Goal: Information Seeking & Learning: Learn about a topic

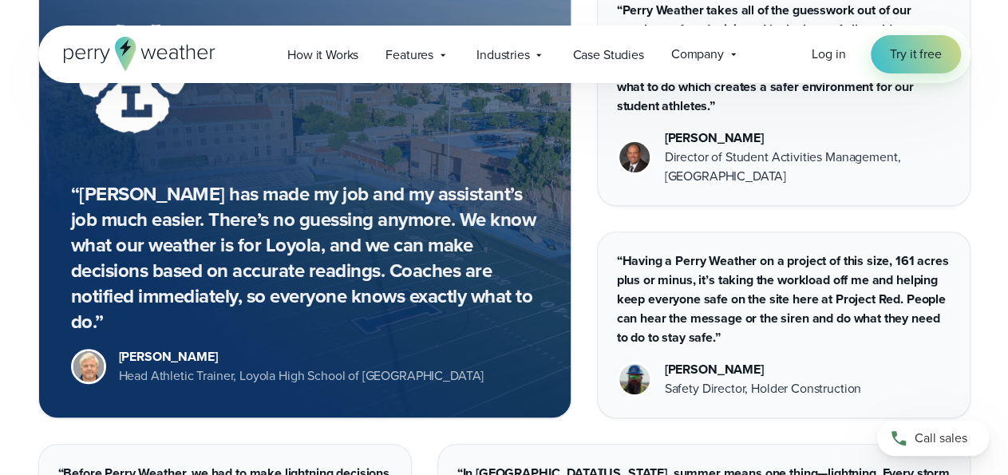
scroll to position [3297, 0]
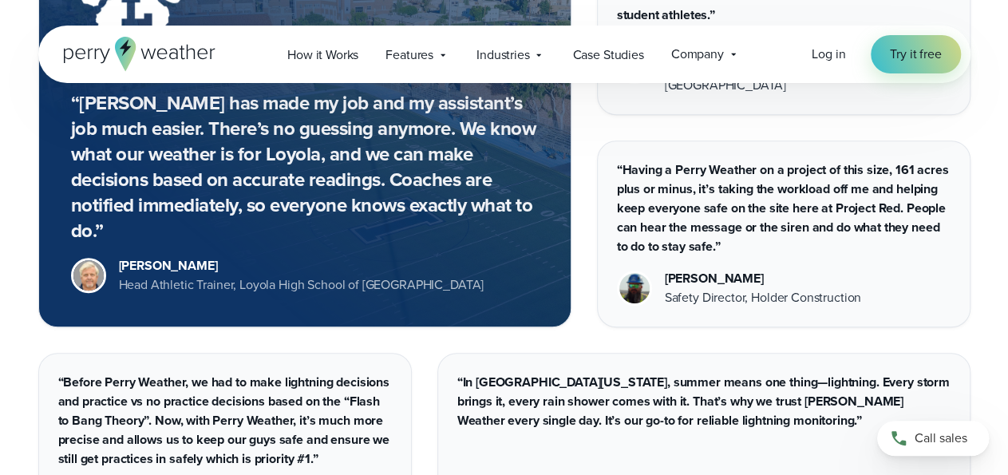
click at [644, 319] on div "“Perry Weather has made my job and my assistant’s job much easier. There’s no g…" at bounding box center [504, 224] width 932 height 669
click at [768, 415] on div "“In North Florida, summer means one thing—lightning. Every storm brings it, eve…" at bounding box center [703, 456] width 533 height 206
click at [665, 353] on div "“In North Florida, summer means one thing—lightning. Every storm brings it, eve…" at bounding box center [703, 456] width 533 height 206
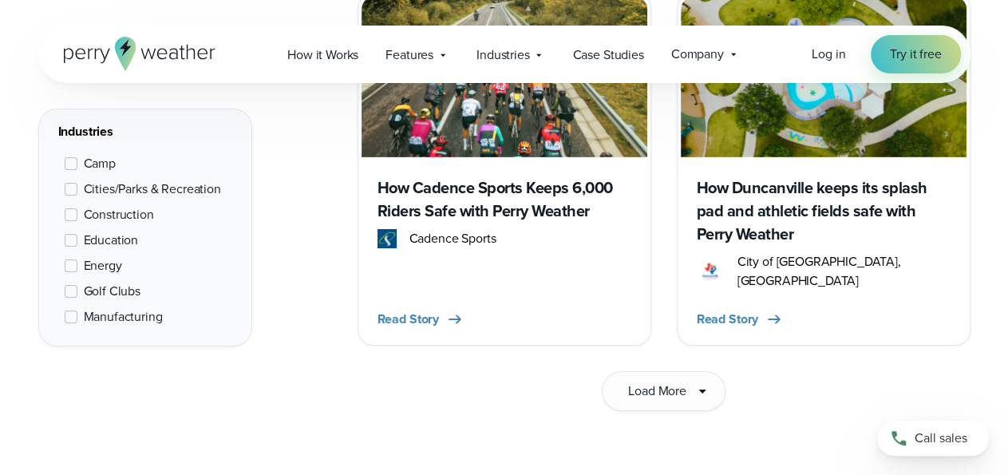
scroll to position [2639, 0]
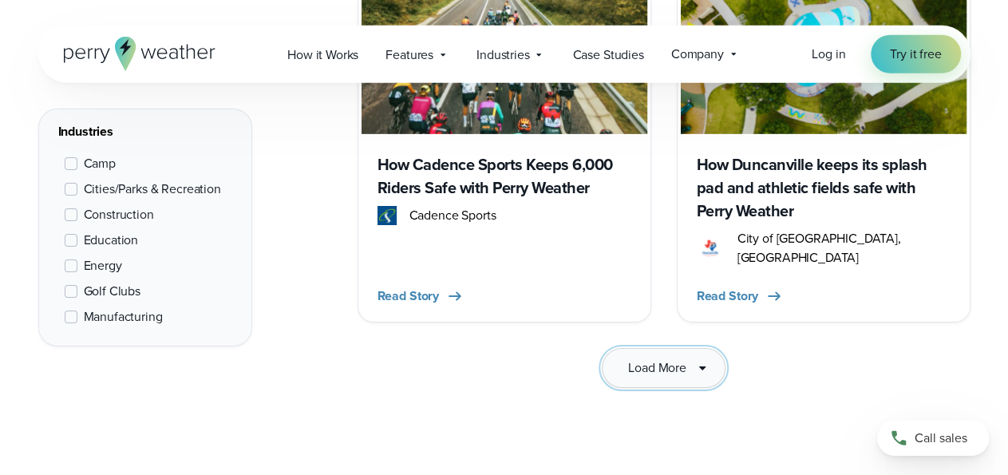
click at [655, 364] on button "Load More" at bounding box center [664, 368] width 124 height 40
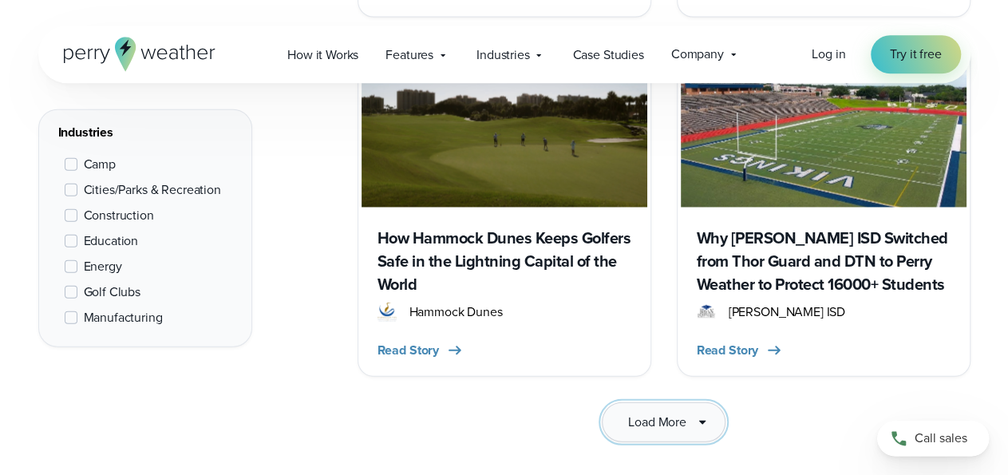
scroll to position [4880, 0]
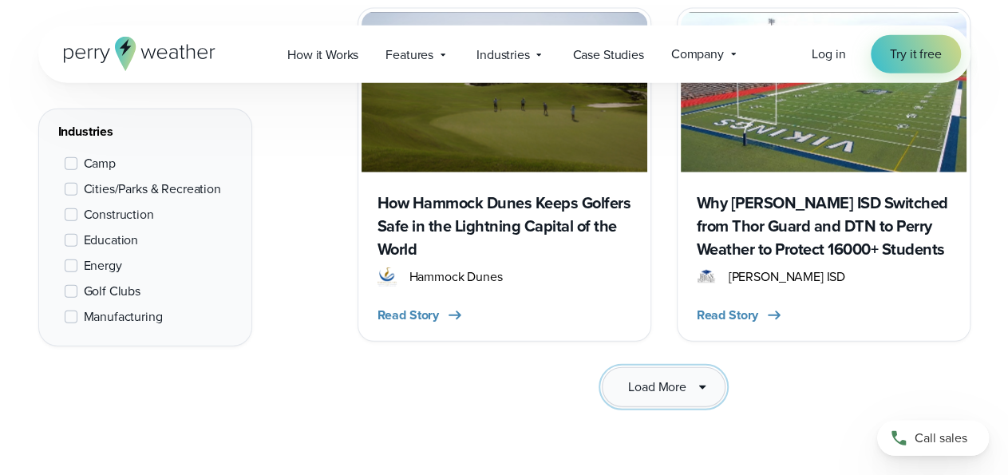
click at [671, 378] on span "Load More" at bounding box center [657, 387] width 58 height 19
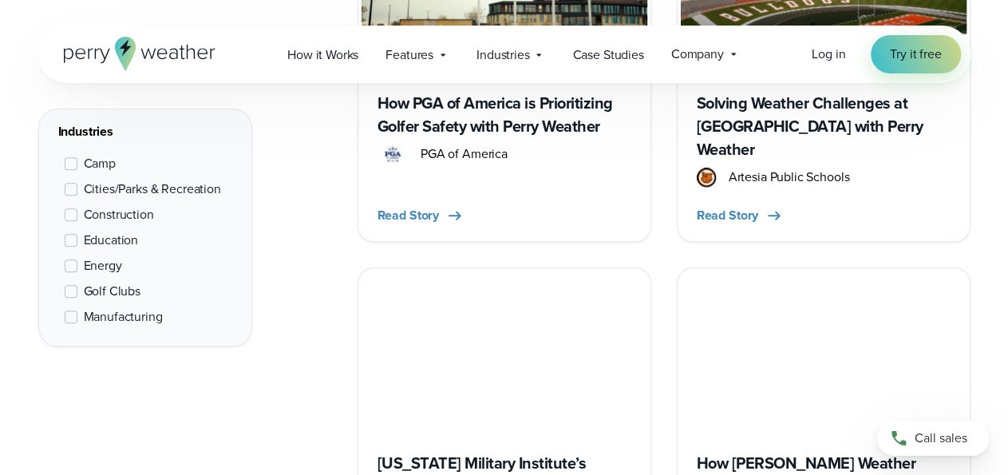
scroll to position [7122, 0]
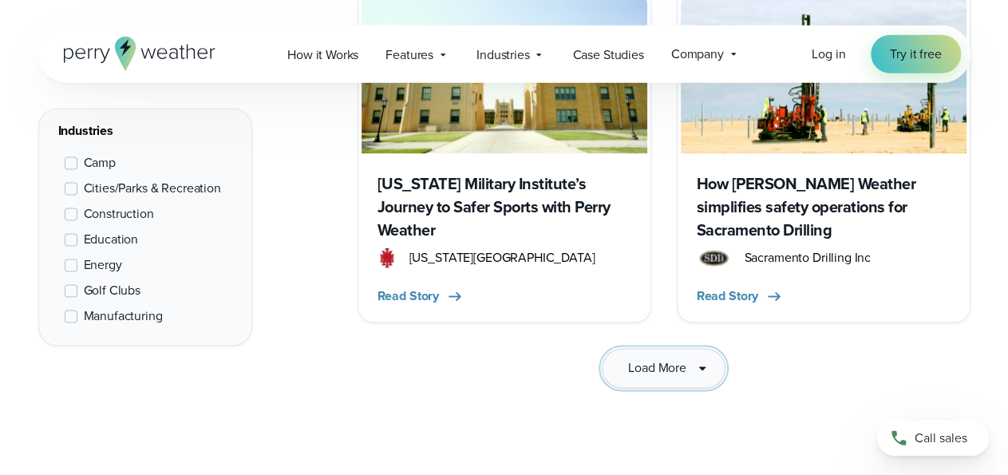
click at [663, 359] on span "Load More" at bounding box center [657, 368] width 58 height 19
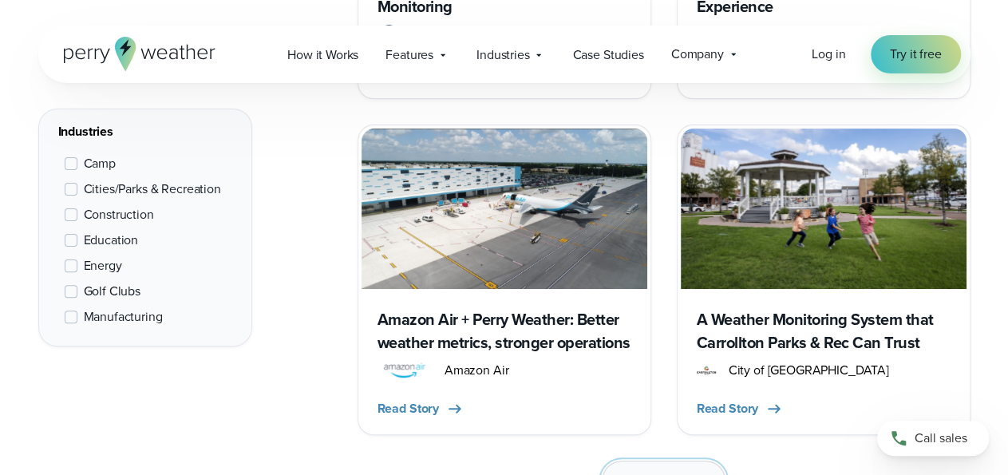
click at [687, 461] on button "Load More" at bounding box center [664, 481] width 124 height 40
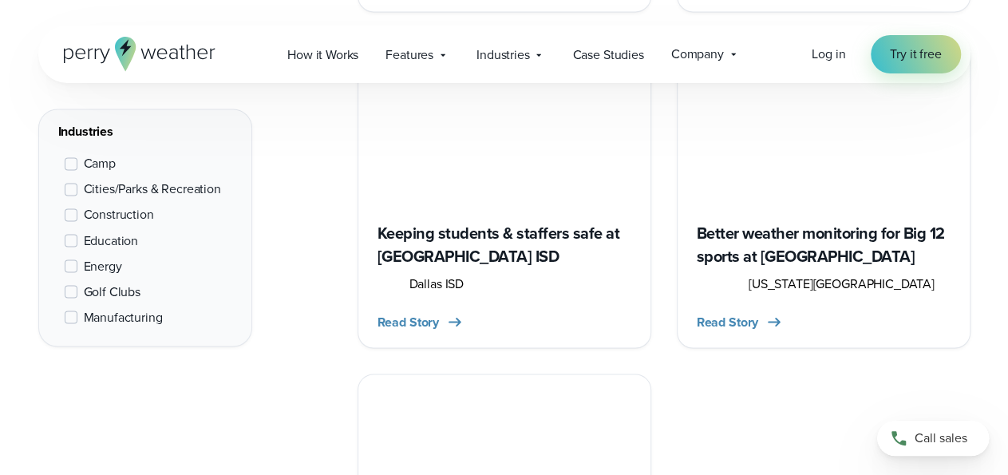
scroll to position [10442, 0]
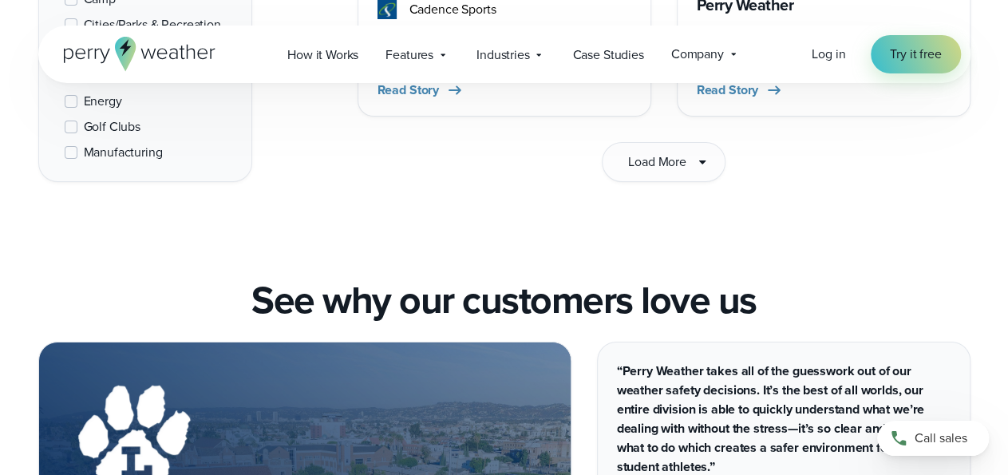
scroll to position [2822, 0]
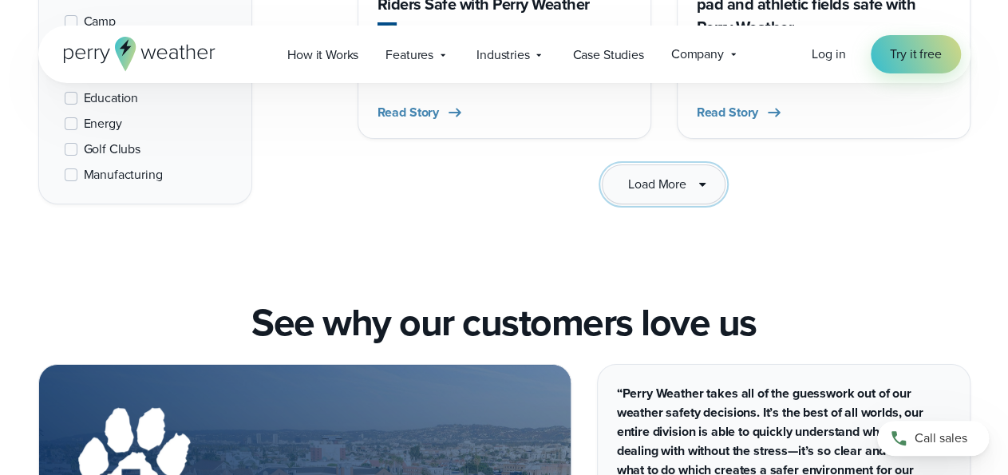
click at [673, 175] on span "Load More" at bounding box center [657, 184] width 58 height 19
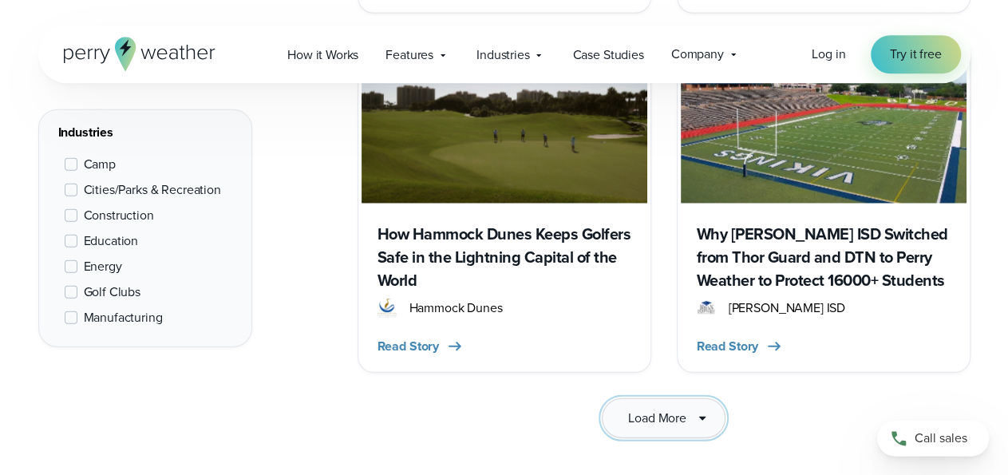
scroll to position [4898, 0]
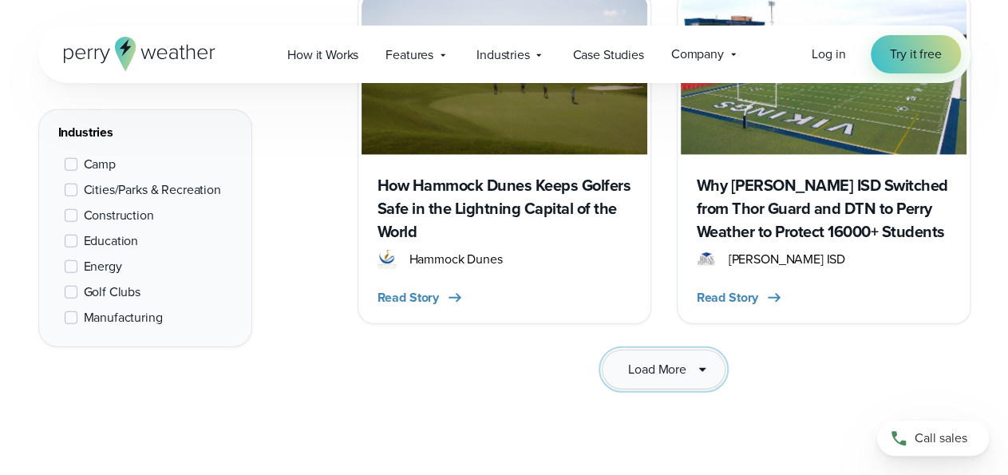
click at [682, 350] on button "Load More" at bounding box center [664, 370] width 124 height 40
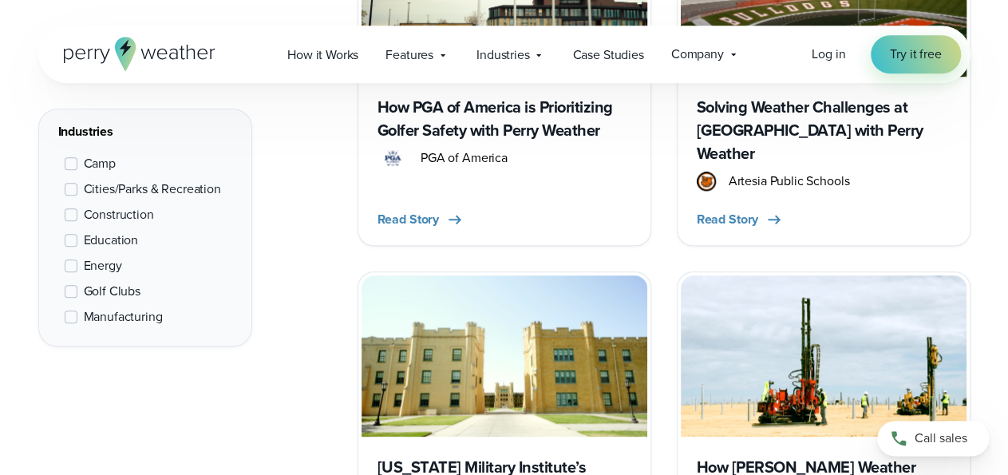
scroll to position [6973, 0]
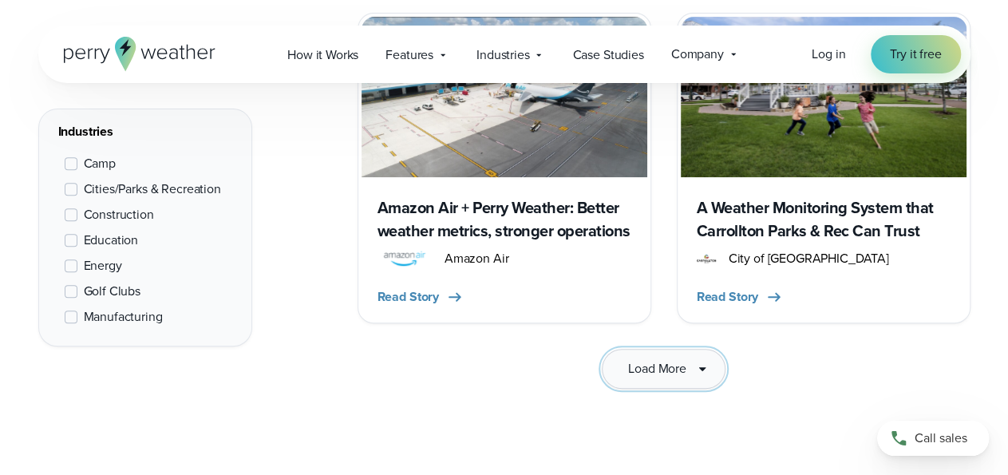
scroll to position [9297, 0]
click at [668, 349] on button "Load More" at bounding box center [664, 369] width 124 height 40
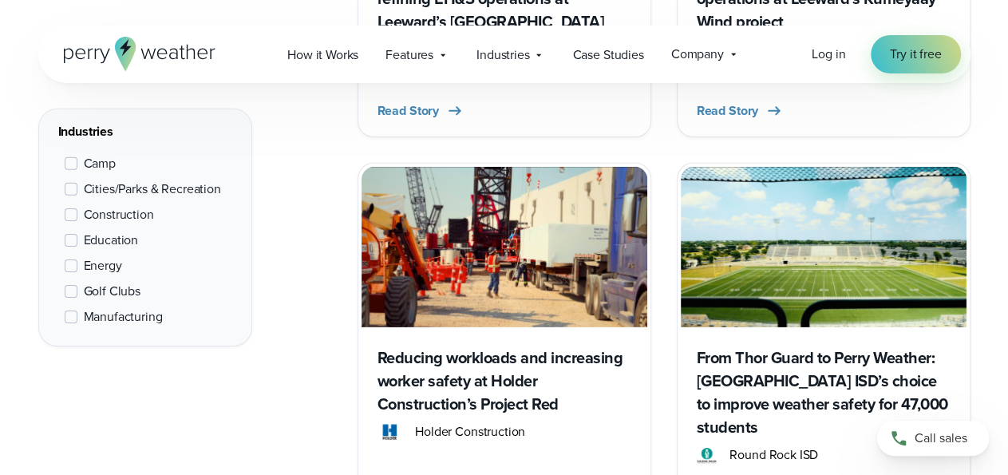
scroll to position [5467, 0]
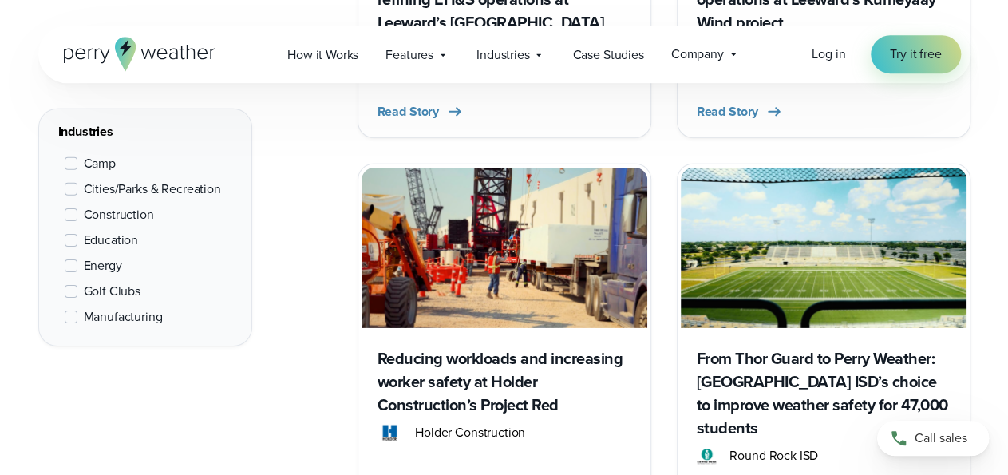
click at [834, 328] on div "From Thor Guard to Perry Weather: Round Rock ISD’s choice to improve weather sa…" at bounding box center [824, 422] width 286 height 188
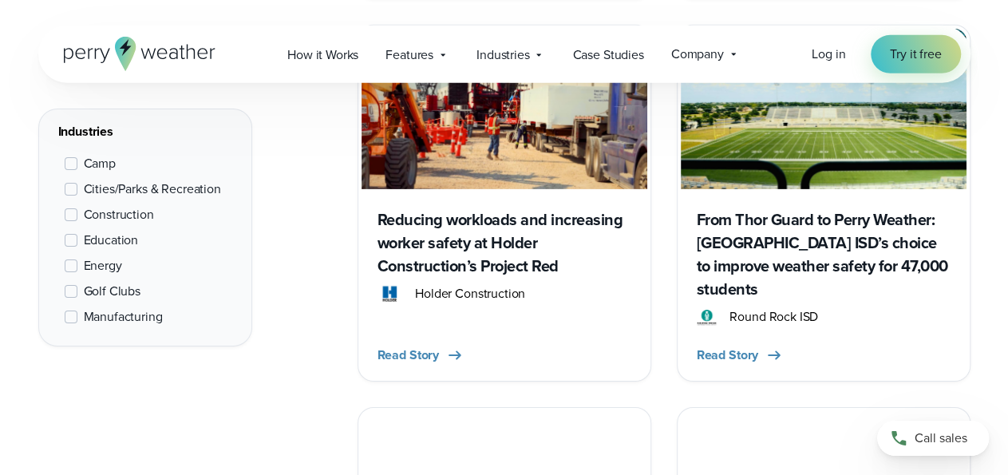
scroll to position [5614, 0]
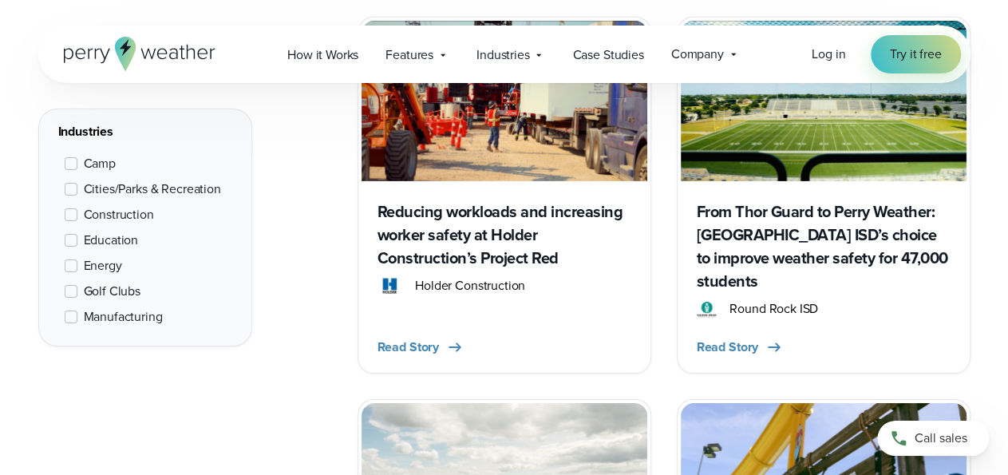
click at [558, 403] on img at bounding box center [505, 483] width 286 height 160
click at [697, 403] on img at bounding box center [824, 483] width 286 height 160
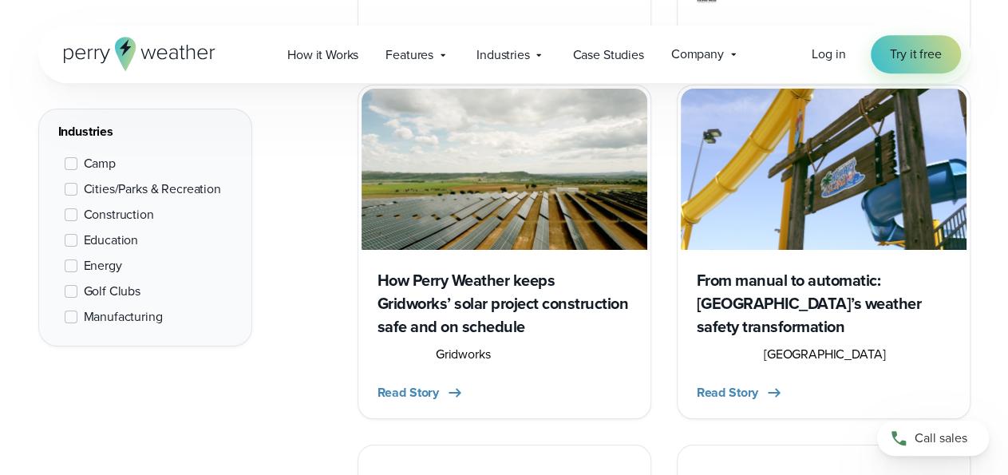
scroll to position [5931, 0]
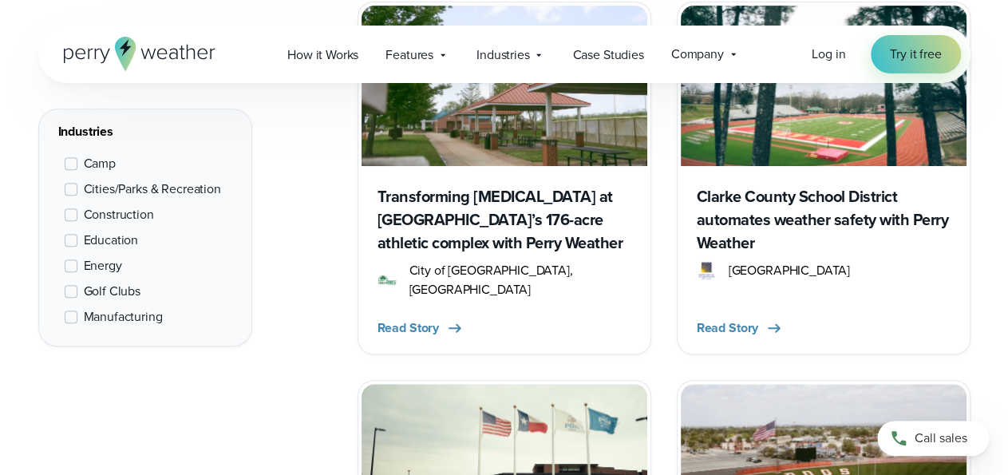
scroll to position [6371, 0]
click at [507, 384] on img at bounding box center [505, 464] width 286 height 160
click at [717, 384] on img at bounding box center [824, 464] width 286 height 160
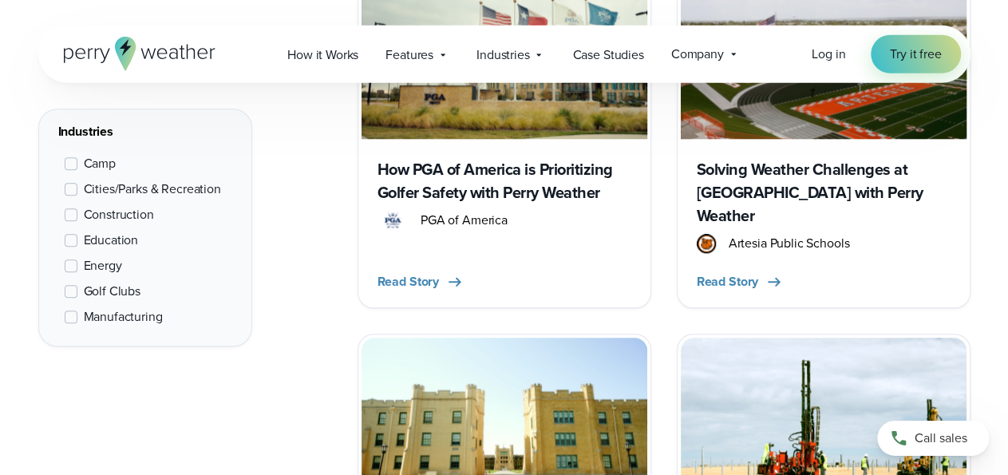
scroll to position [6778, 0]
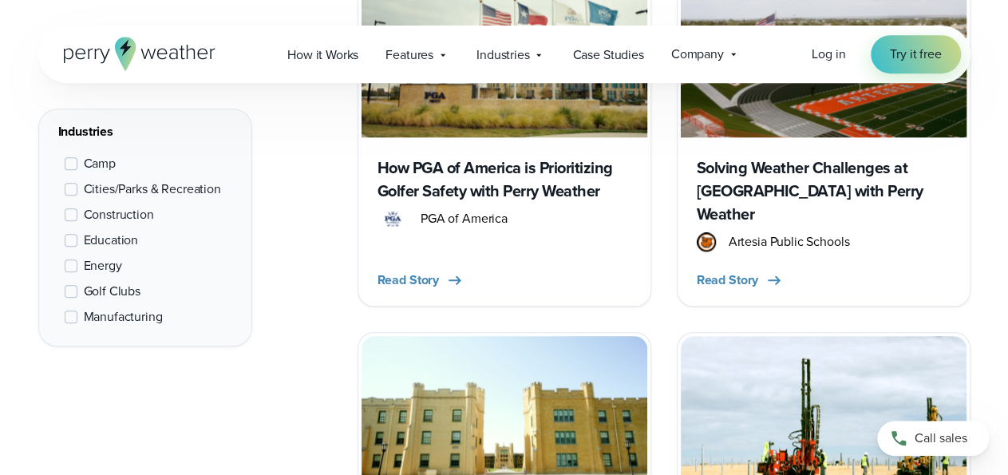
drag, startPoint x: 777, startPoint y: 269, endPoint x: 670, endPoint y: 295, distance: 110.0
click at [777, 336] on img at bounding box center [824, 416] width 286 height 160
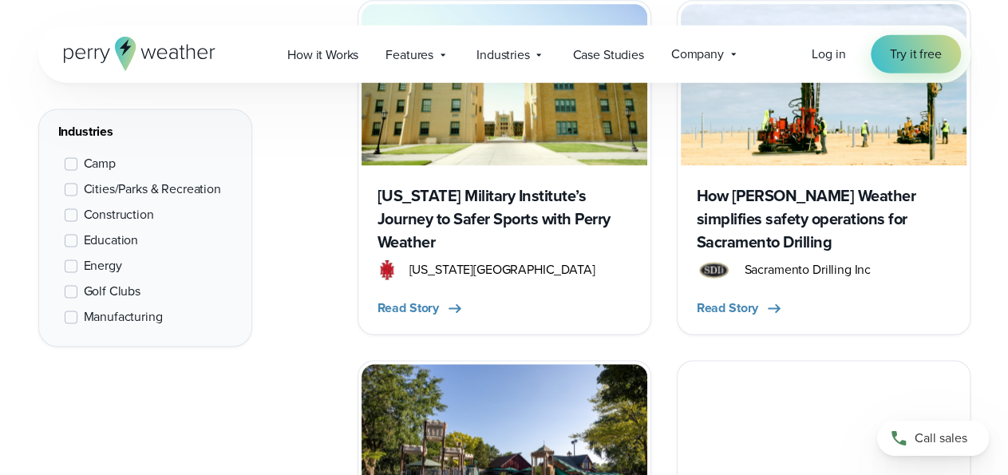
scroll to position [7110, 0]
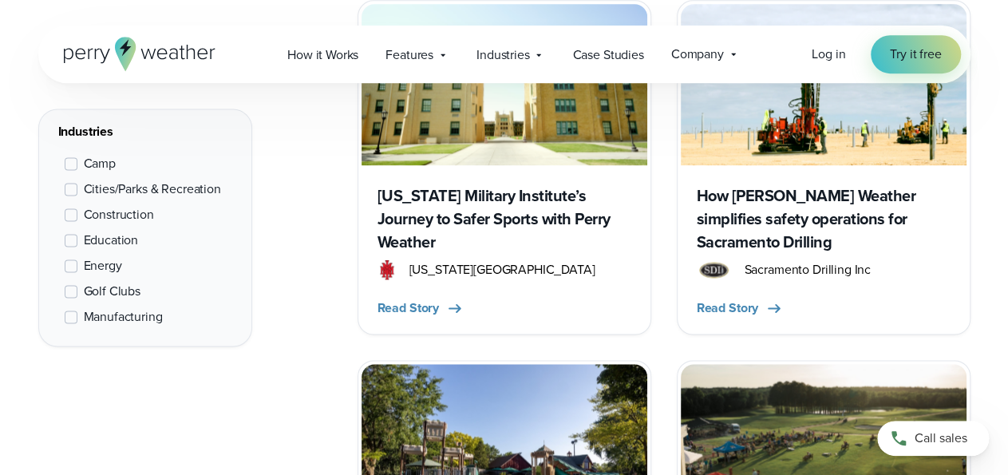
click at [528, 364] on img at bounding box center [505, 444] width 286 height 160
click at [778, 364] on img at bounding box center [824, 444] width 286 height 160
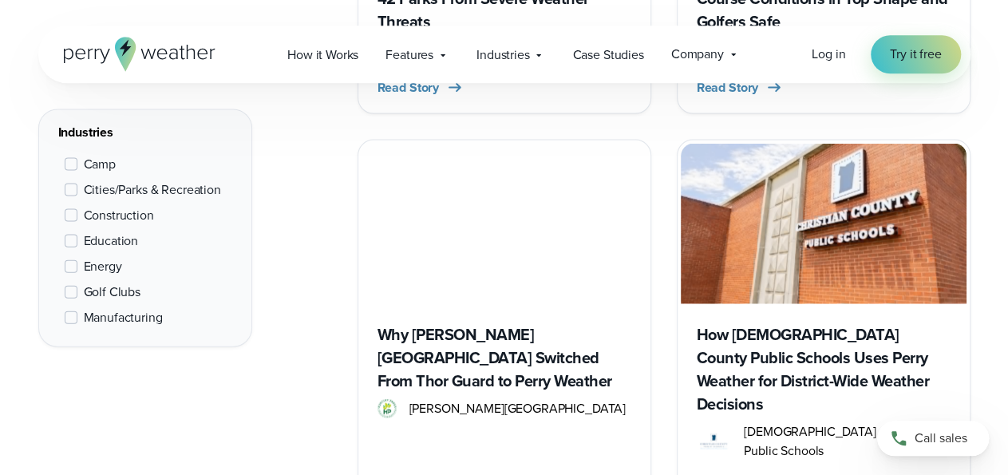
scroll to position [7691, 0]
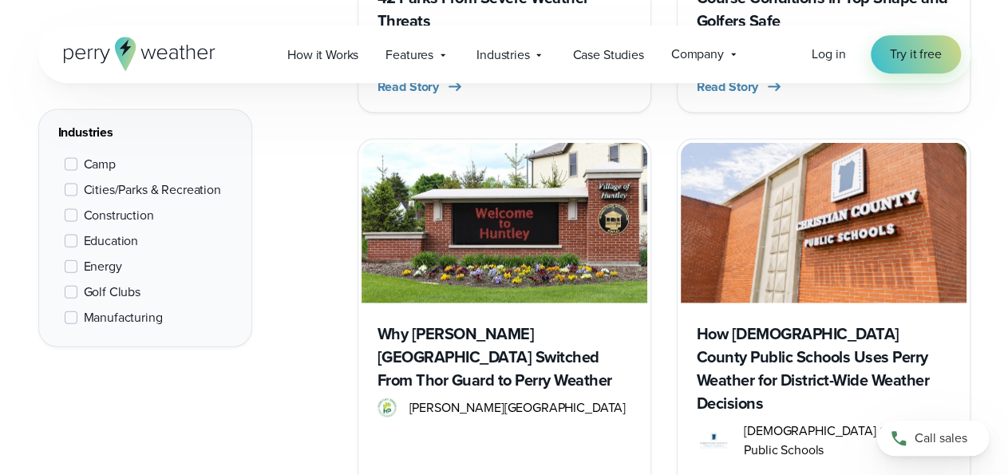
click at [515, 322] on h3 "Why Huntley Park District Switched From Thor Guard to Perry Weather" at bounding box center [505, 356] width 254 height 69
click at [803, 303] on div "How Christian County Public Schools Uses Perry Weather for District-Wide Weathe…" at bounding box center [824, 407] width 286 height 208
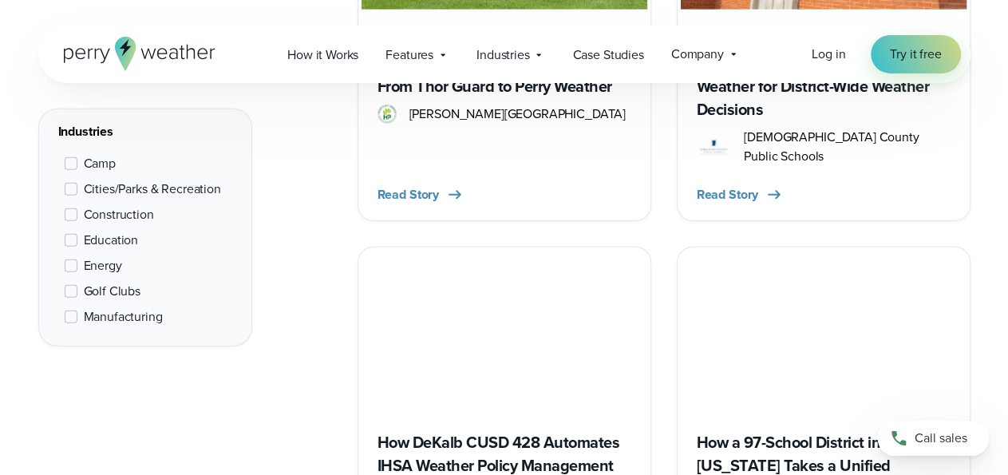
scroll to position [8023, 0]
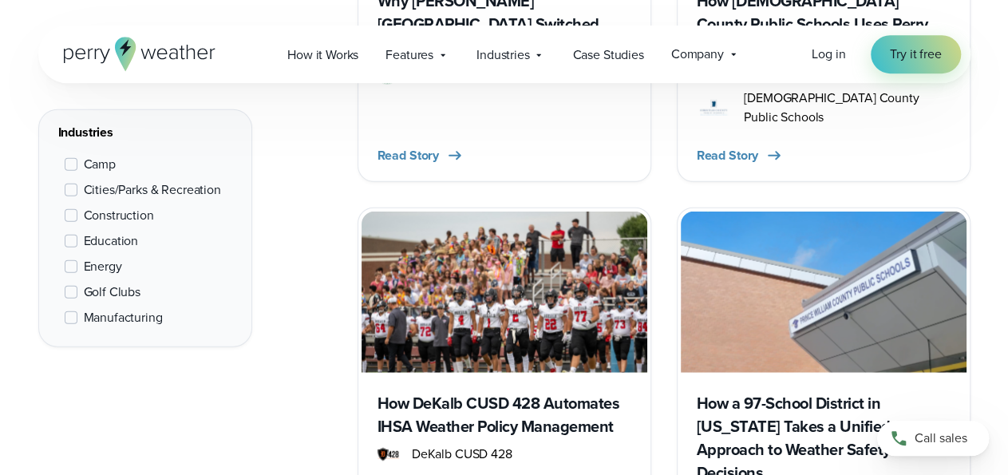
click at [528, 392] on h3 "How DeKalb CUSD 428 Automates IHSA Weather Policy Management" at bounding box center [505, 415] width 254 height 46
click at [796, 392] on h3 "How a 97-School District in Virginia Takes a Unified Approach to Weather Safety…" at bounding box center [824, 438] width 254 height 93
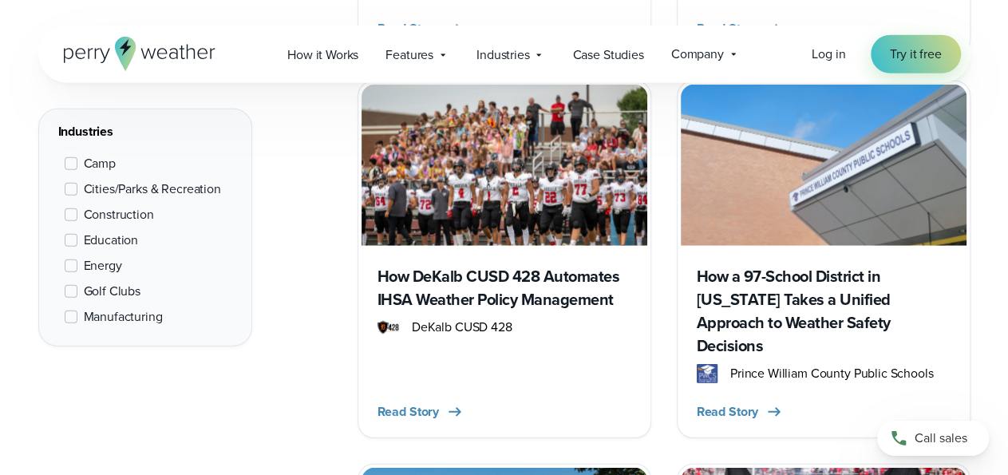
scroll to position [8273, 0]
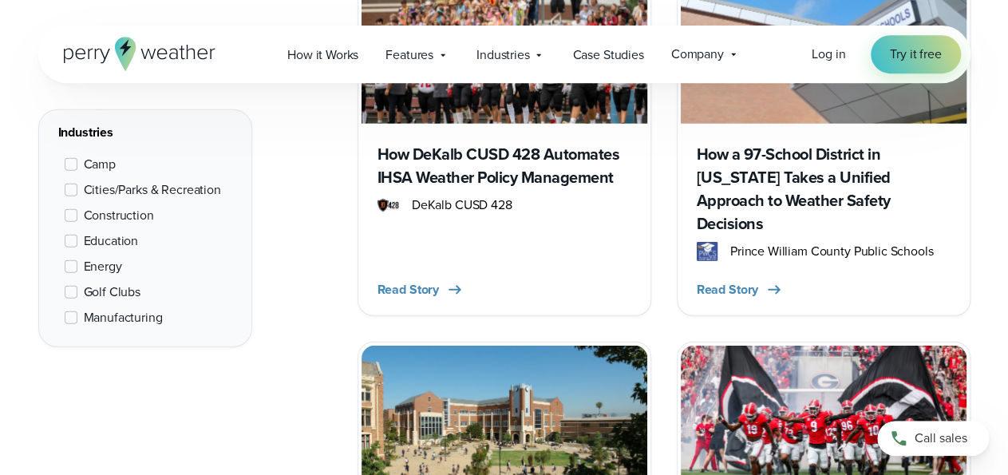
click at [817, 346] on img at bounding box center [824, 426] width 286 height 160
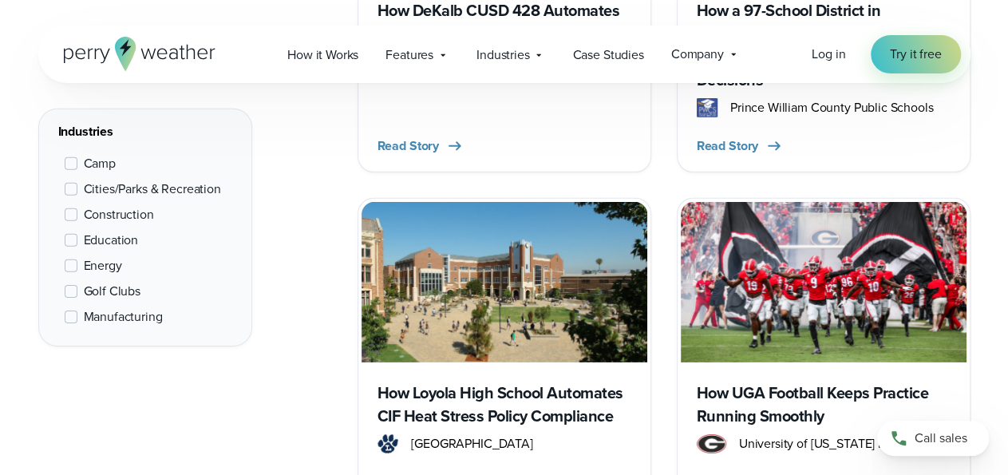
scroll to position [8605, 0]
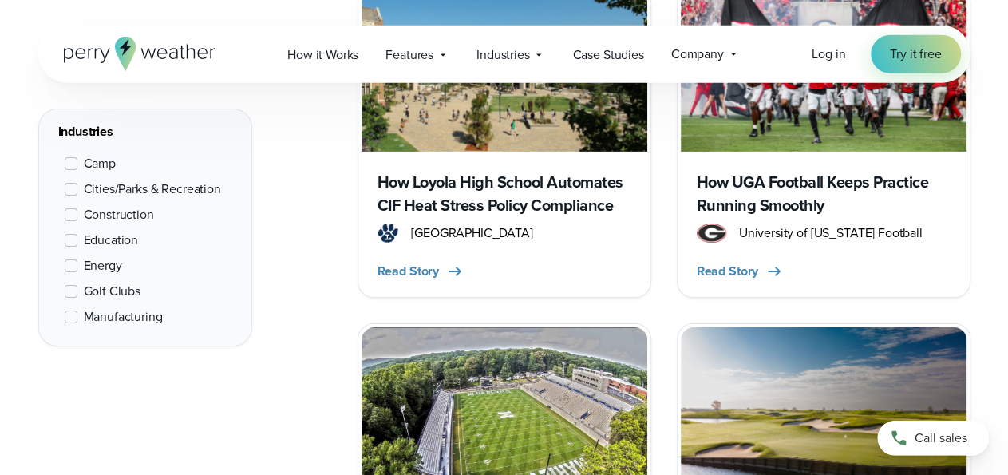
scroll to position [9020, 0]
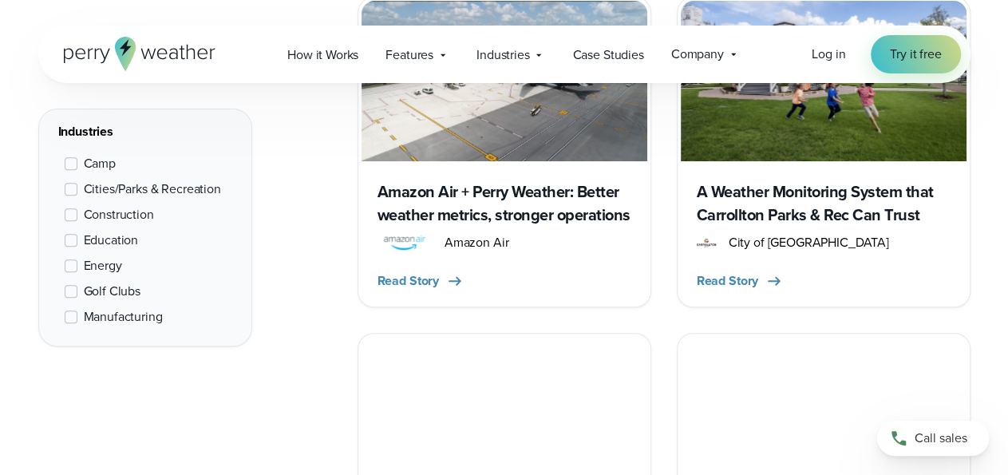
scroll to position [9518, 0]
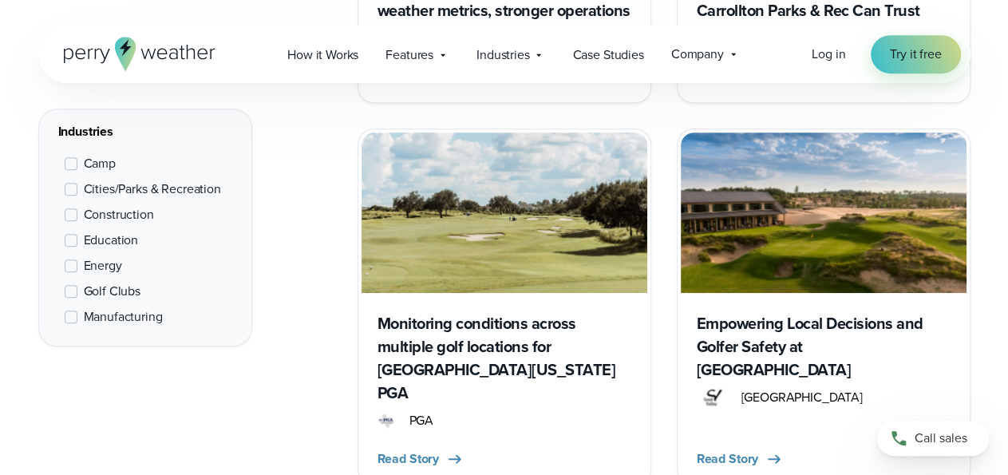
click at [505, 437] on div "Read Story" at bounding box center [505, 453] width 254 height 32
click at [697, 293] on div "Empowering Local Decisions and Golfer Safety at Sand Valley Golf Resort Sand Va…" at bounding box center [824, 387] width 286 height 188
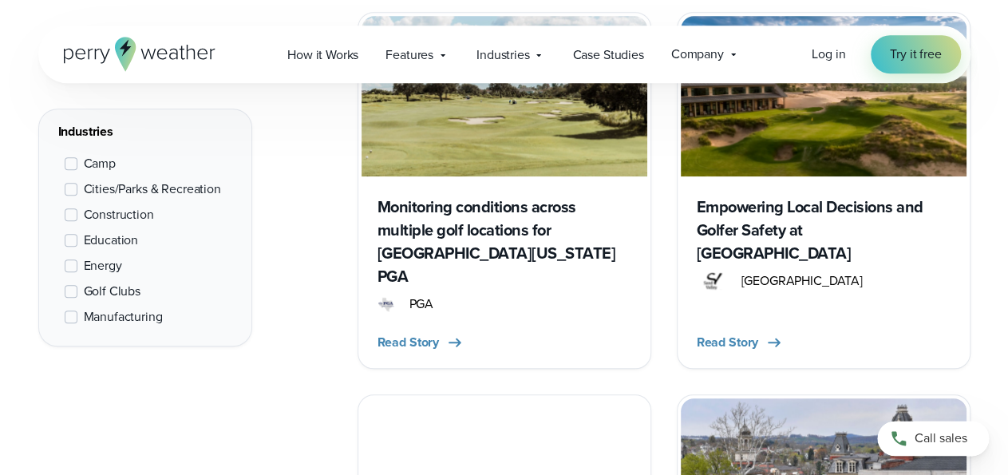
scroll to position [9767, 0]
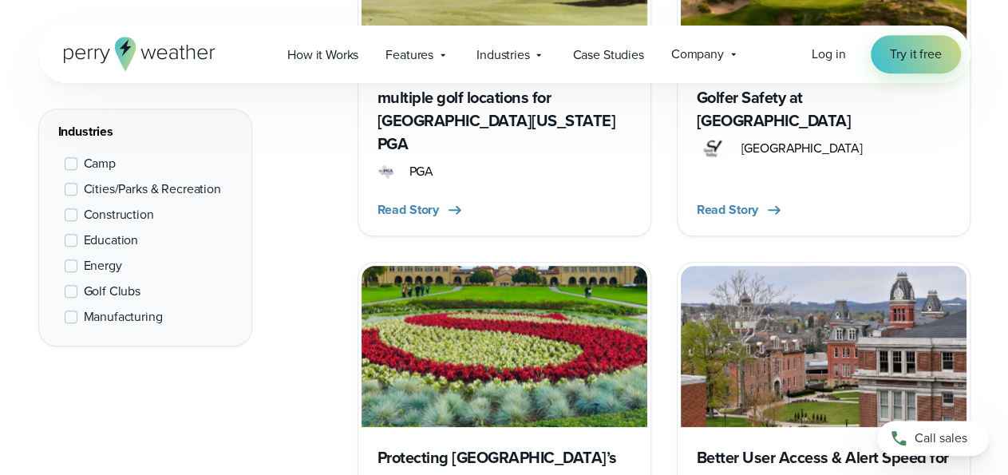
click at [524, 446] on h3 "Protecting Stanford University’s students and campus from disruptive weather" at bounding box center [505, 480] width 254 height 69
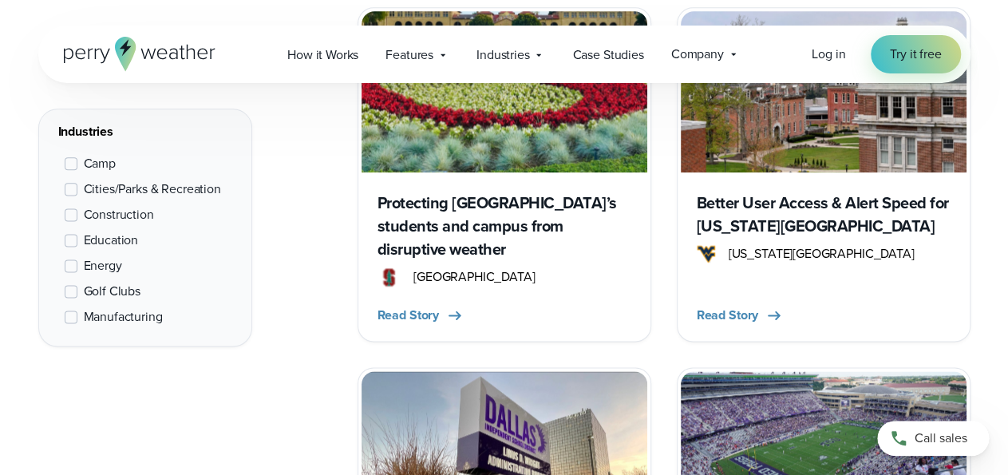
scroll to position [10099, 0]
